Goal: Navigation & Orientation: Find specific page/section

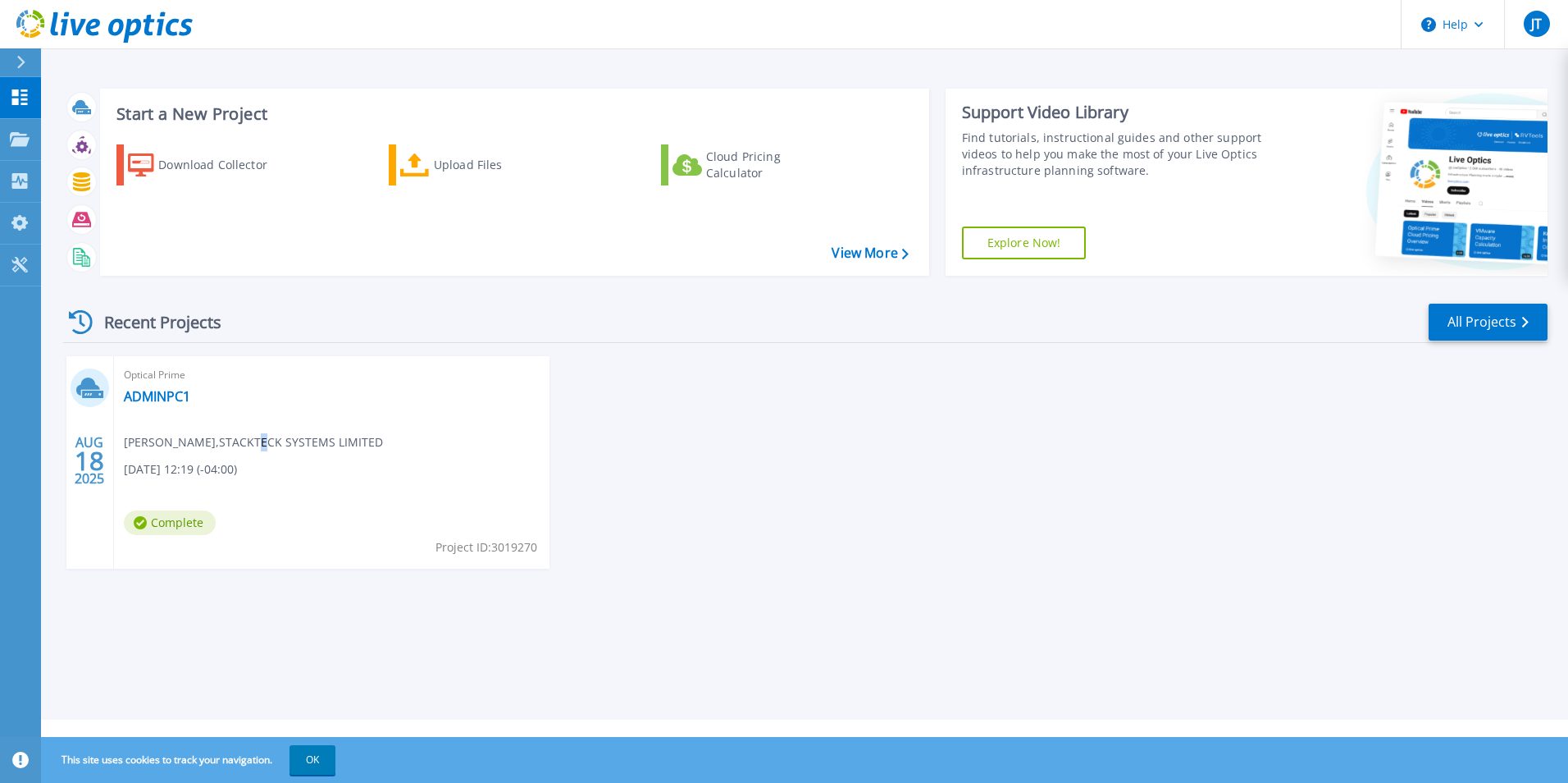
click at [231, 448] on span "Jig Thakkar , STACKTECK SYSTEMS LIMITED" at bounding box center [253, 443] width 259 height 18
click at [1041, 253] on link "Explore Now!" at bounding box center [1024, 243] width 125 height 33
click at [874, 257] on link "View More" at bounding box center [870, 252] width 76 height 16
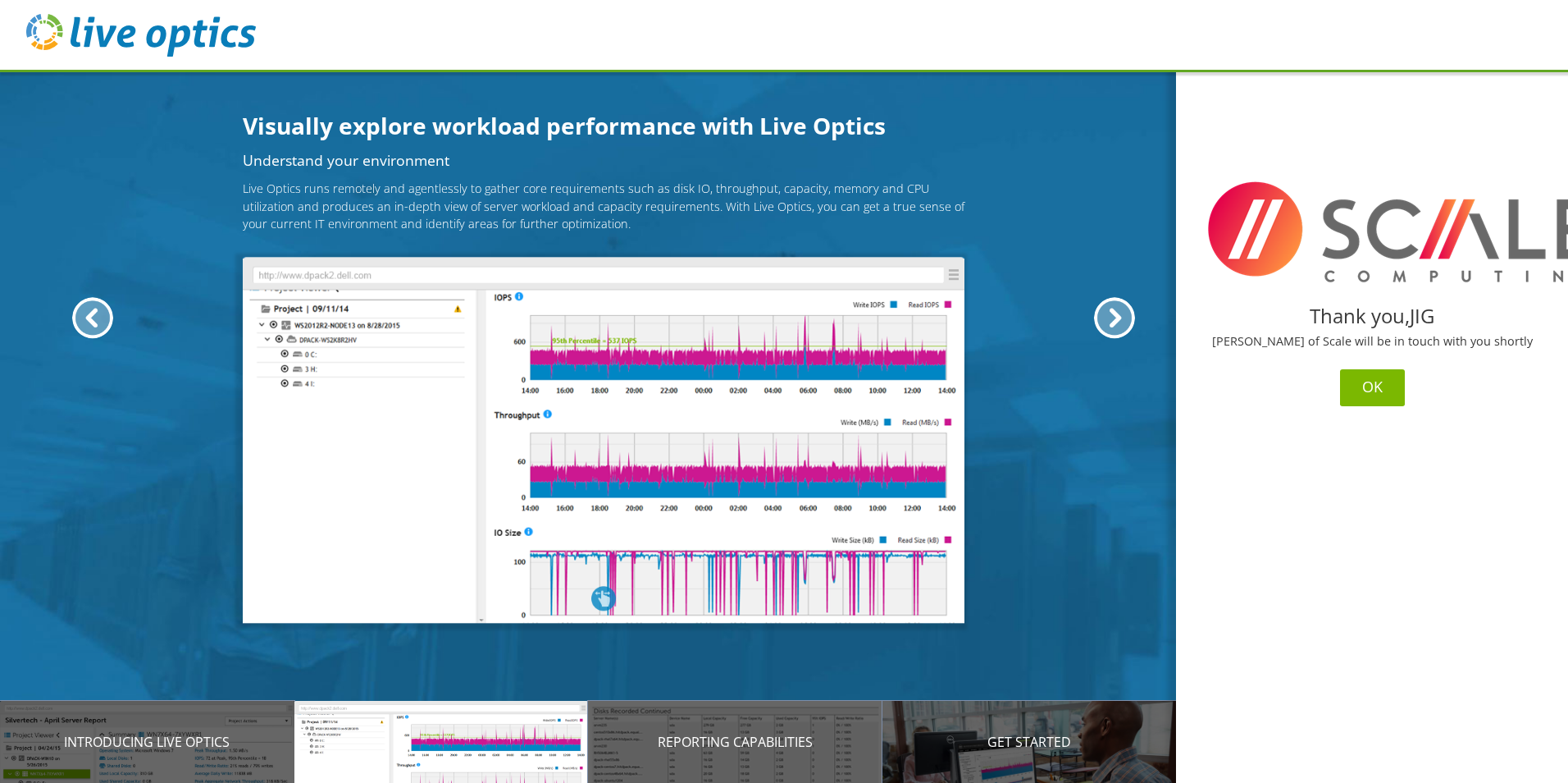
click at [1358, 389] on button "OK" at bounding box center [1373, 388] width 65 height 37
